Goal: Leave review/rating: Leave review/rating

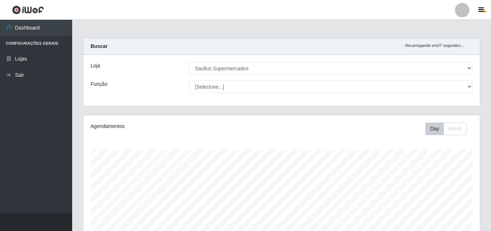
select select "423"
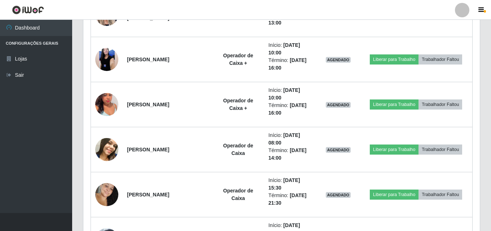
scroll to position [164, 0]
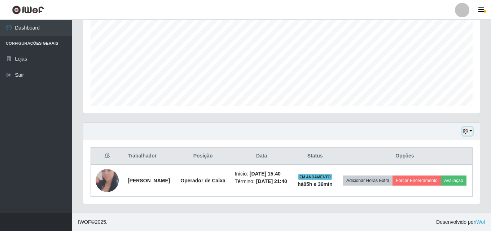
click at [469, 127] on button "button" at bounding box center [467, 131] width 10 height 8
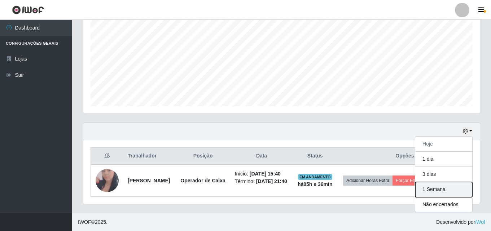
click at [439, 182] on button "1 Semana" at bounding box center [443, 189] width 57 height 15
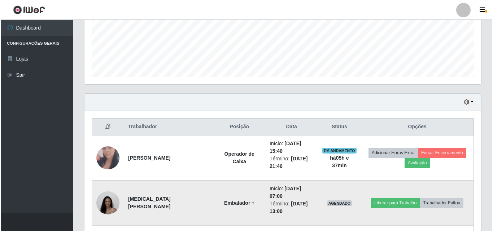
scroll to position [182, 0]
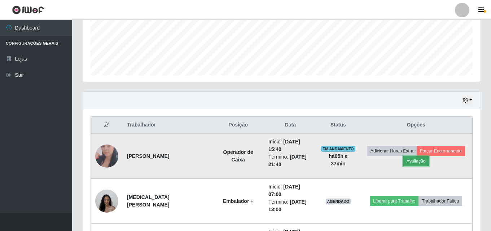
click at [421, 163] on button "Avaliação" at bounding box center [416, 161] width 26 height 10
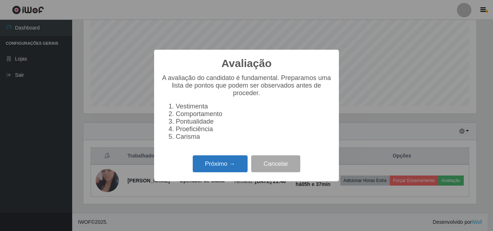
scroll to position [164, 0]
click at [229, 168] on button "Próximo →" at bounding box center [220, 163] width 55 height 17
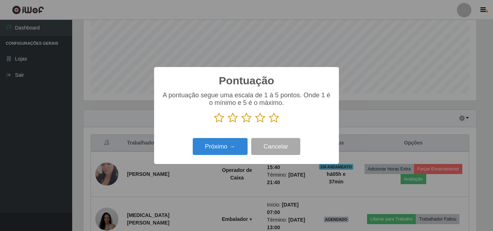
click at [273, 114] on icon at bounding box center [274, 117] width 10 height 11
click at [269, 123] on input "radio" at bounding box center [269, 123] width 0 height 0
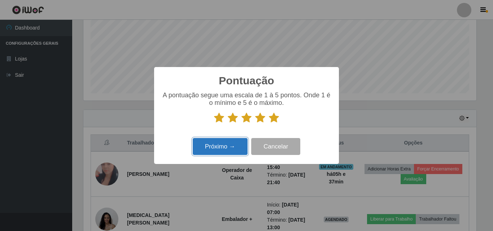
click at [236, 144] on button "Próximo →" at bounding box center [220, 146] width 55 height 17
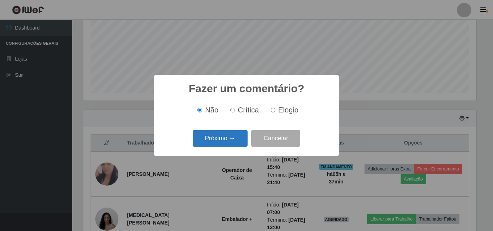
click at [228, 137] on button "Próximo →" at bounding box center [220, 138] width 55 height 17
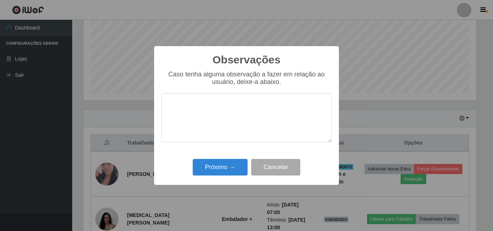
click at [220, 121] on textarea at bounding box center [246, 117] width 170 height 49
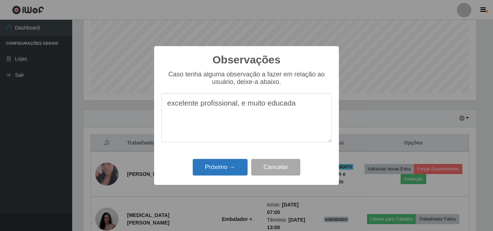
type textarea "excelente profissional, e muito educada"
click at [234, 167] on button "Próximo →" at bounding box center [220, 167] width 55 height 17
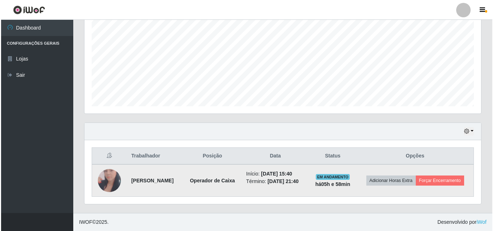
scroll to position [200, 0]
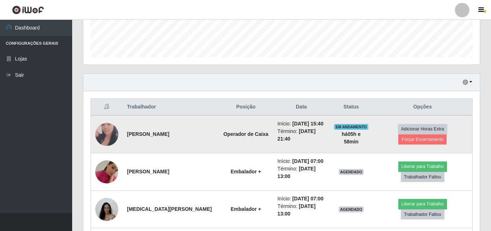
click at [199, 132] on td "[PERSON_NAME]" at bounding box center [171, 134] width 96 height 38
click at [435, 143] on button "Forçar Encerramento" at bounding box center [422, 139] width 48 height 10
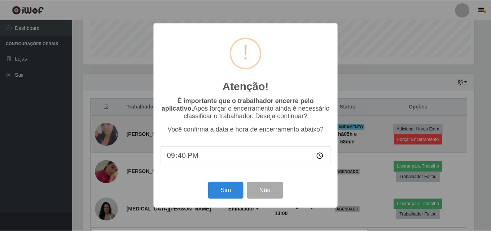
scroll to position [150, 393]
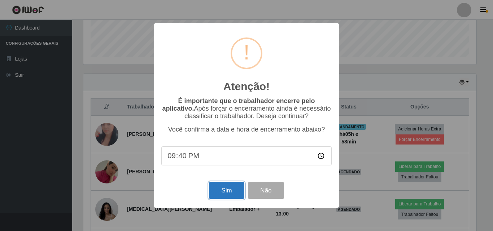
click at [238, 189] on button "Sim" at bounding box center [226, 190] width 35 height 17
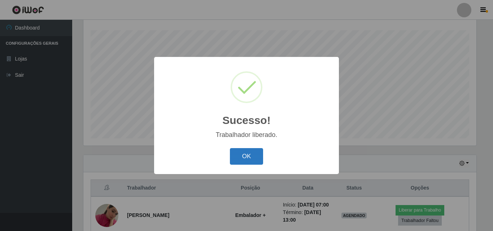
click at [249, 162] on button "OK" at bounding box center [247, 156] width 34 height 17
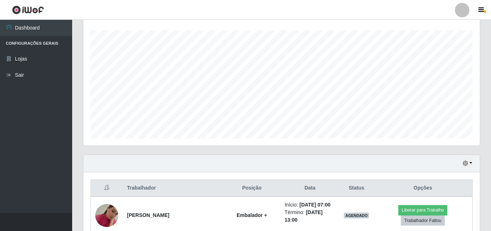
scroll to position [150, 396]
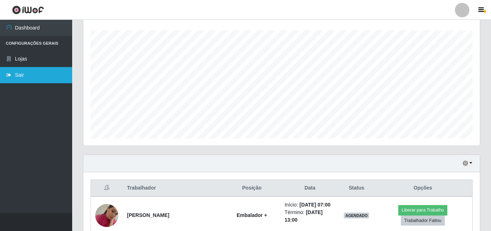
click at [32, 75] on link "Sair" at bounding box center [36, 75] width 72 height 16
